Goal: Download file/media

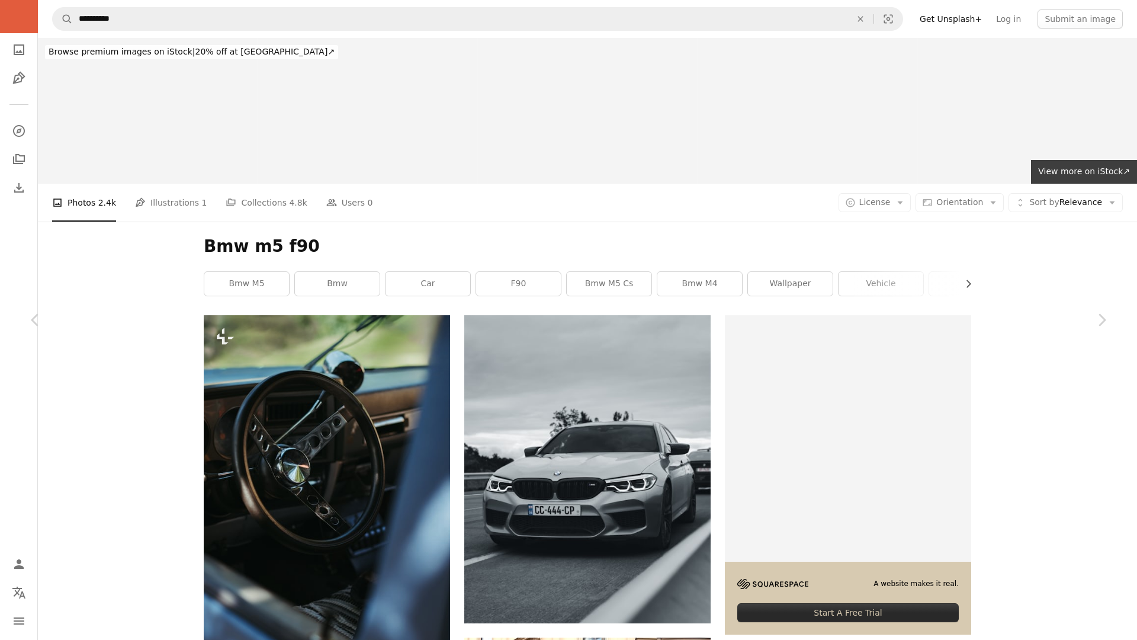
click at [1013, 25] on div "There was a network error. Please check your internet connection. An X shape" at bounding box center [568, 16] width 1137 height 33
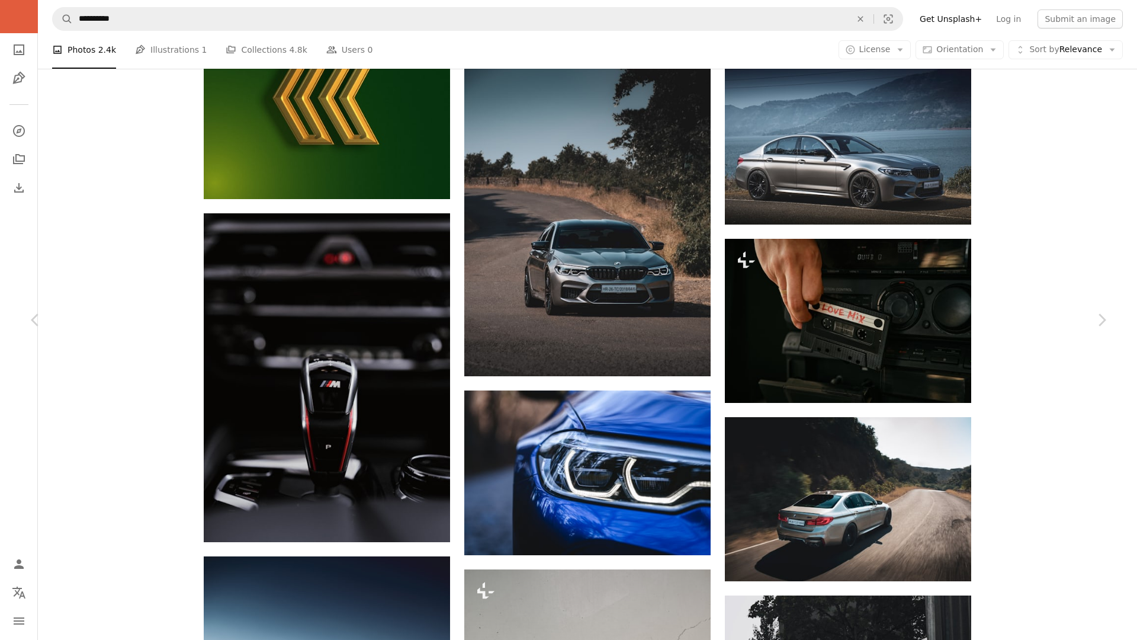
drag, startPoint x: 0, startPoint y: 0, endPoint x: 895, endPoint y: 19, distance: 895.6
click at [895, 19] on div "There was a network error. Please check your internet connection. An X shape" at bounding box center [568, 16] width 1137 height 33
drag, startPoint x: 895, startPoint y: 19, endPoint x: 1055, endPoint y: 44, distance: 161.9
click at [949, 18] on div "There was a network error. Please check your internet connection." at bounding box center [568, 16] width 1118 height 14
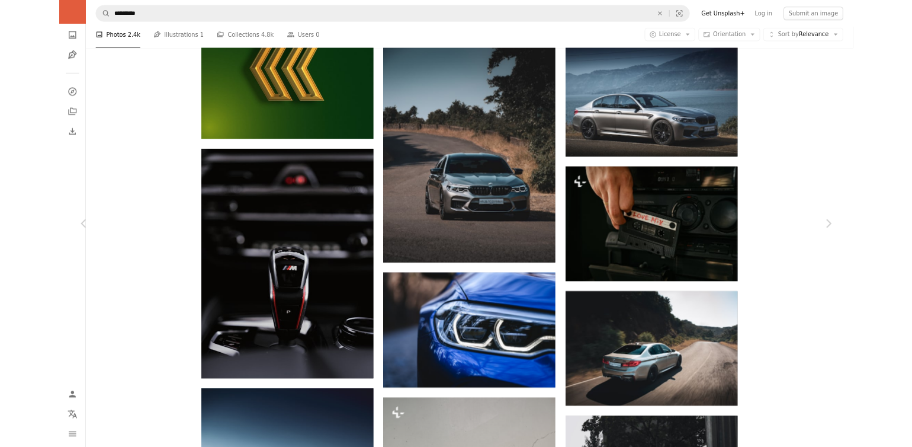
scroll to position [1296, 0]
